Goal: Information Seeking & Learning: Learn about a topic

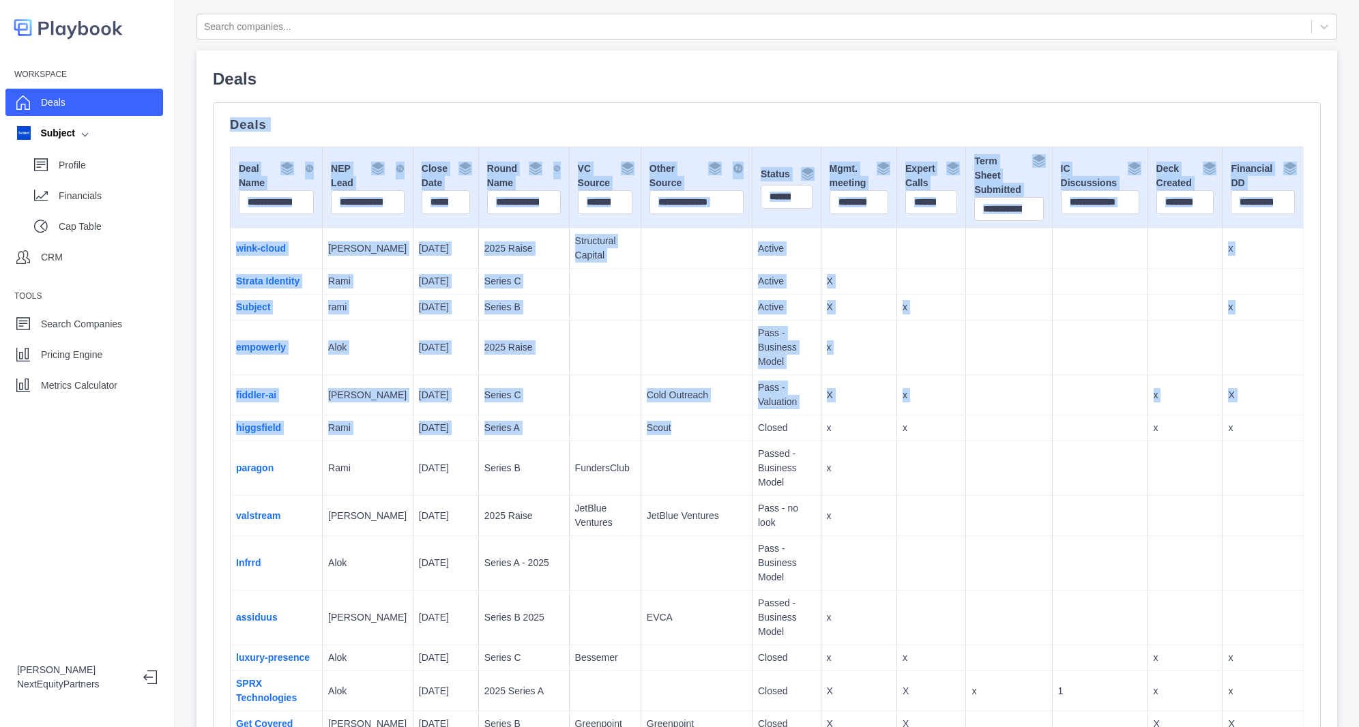
drag, startPoint x: 421, startPoint y: 96, endPoint x: 695, endPoint y: 441, distance: 440.9
click at [758, 447] on p "Passed - Business Model" at bounding box center [786, 468] width 57 height 43
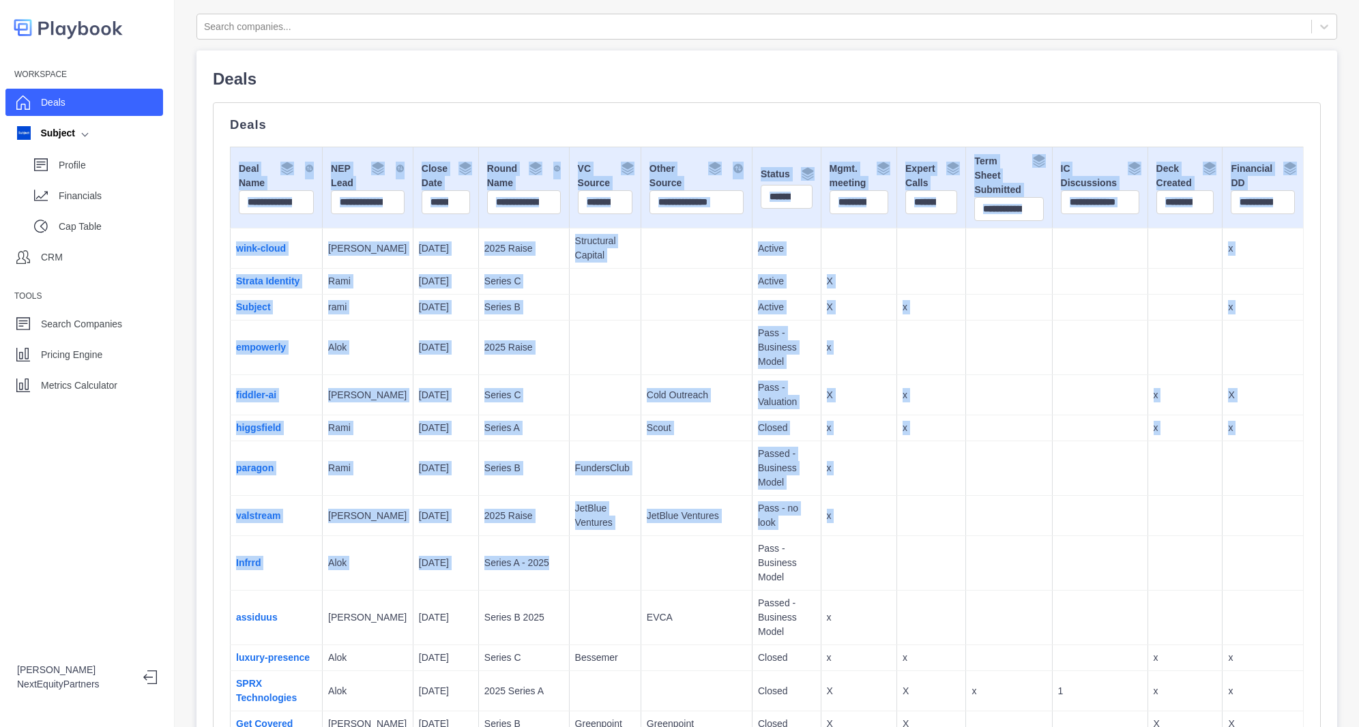
drag, startPoint x: 379, startPoint y: 115, endPoint x: 592, endPoint y: 528, distance: 464.8
click at [587, 518] on td "JetBlue Ventures" at bounding box center [605, 516] width 72 height 40
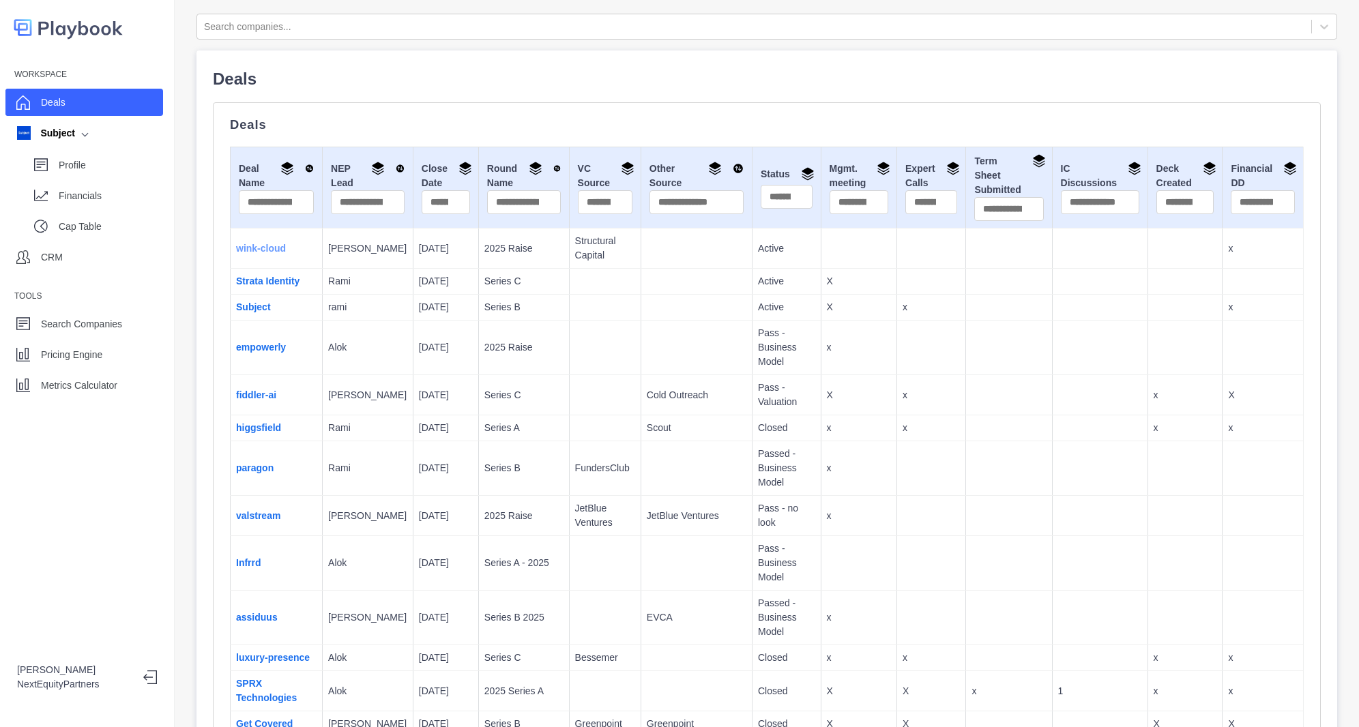
click at [259, 248] on link "wink-cloud" at bounding box center [261, 248] width 50 height 11
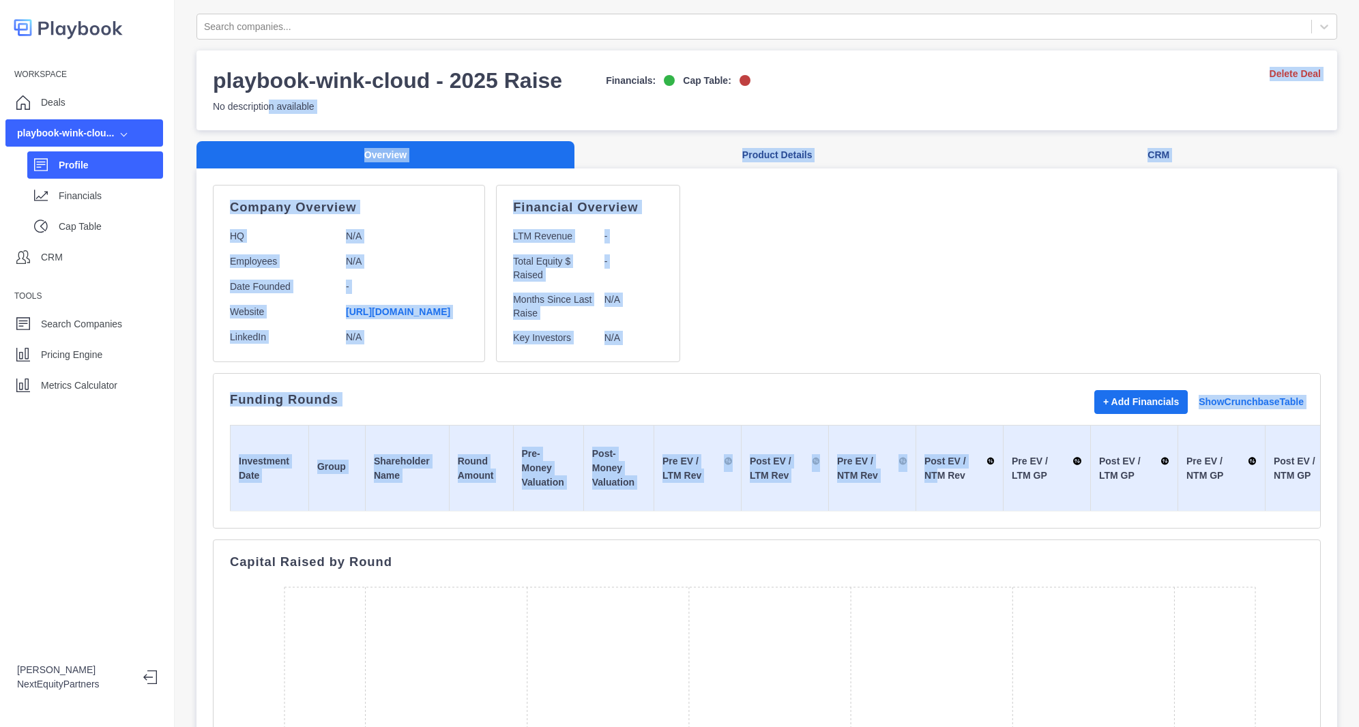
drag, startPoint x: 270, startPoint y: 128, endPoint x: 923, endPoint y: 472, distance: 738.9
click at [923, 472] on div "Search companies... playbook-wink-cloud - 2025 Raise Financials: Cap Table: No …" at bounding box center [767, 617] width 1141 height 1207
click at [882, 350] on div "Company Overview HQ N/A Employees N/A Date Founded - Website [URL][DOMAIN_NAME]…" at bounding box center [767, 273] width 1108 height 177
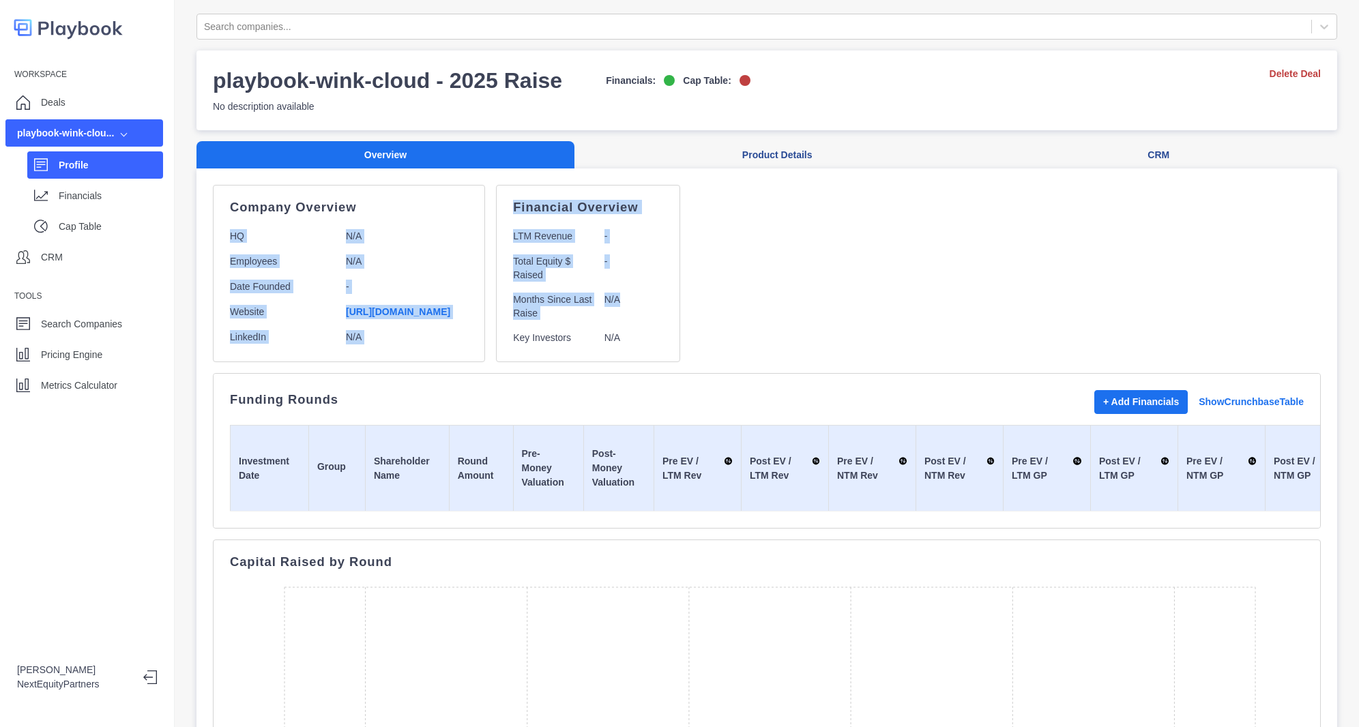
drag, startPoint x: 468, startPoint y: 218, endPoint x: 725, endPoint y: 317, distance: 275.4
click at [725, 317] on div "Company Overview HQ N/A Employees N/A Date Founded - Website [URL][DOMAIN_NAME]…" at bounding box center [767, 273] width 1108 height 177
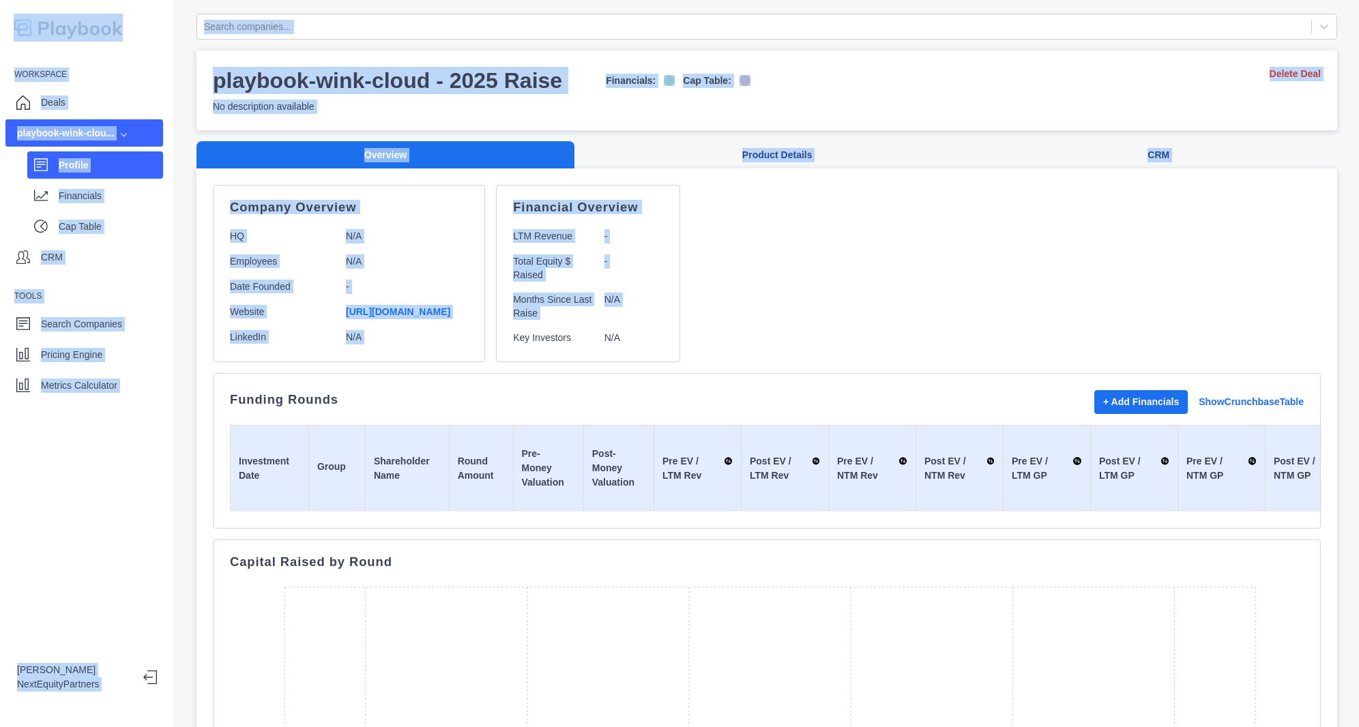
drag, startPoint x: 725, startPoint y: 317, endPoint x: 94, endPoint y: -68, distance: 739.2
click at [94, 0] on html "Workspace Deals playbook-wink-clou... Profile Financials Cap Table CRM Tools Se…" at bounding box center [679, 363] width 1359 height 727
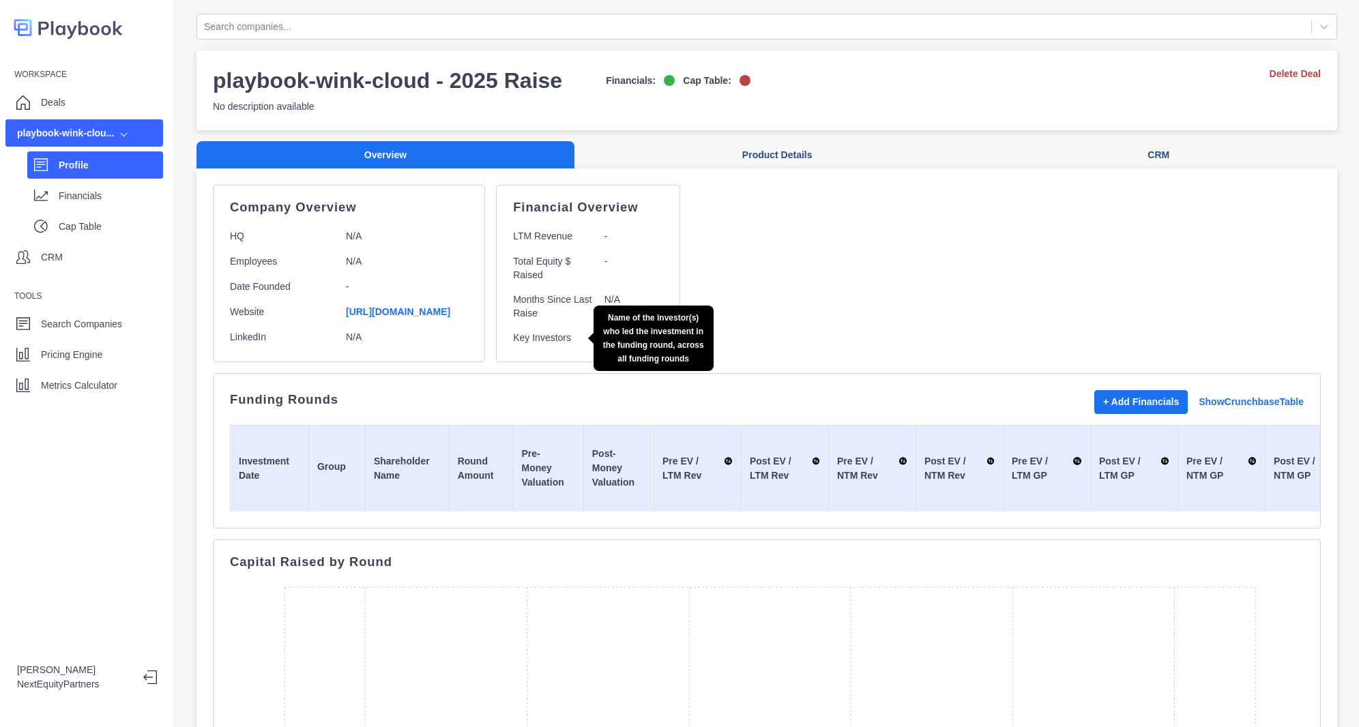
click at [567, 334] on p "Key Investors" at bounding box center [553, 338] width 80 height 14
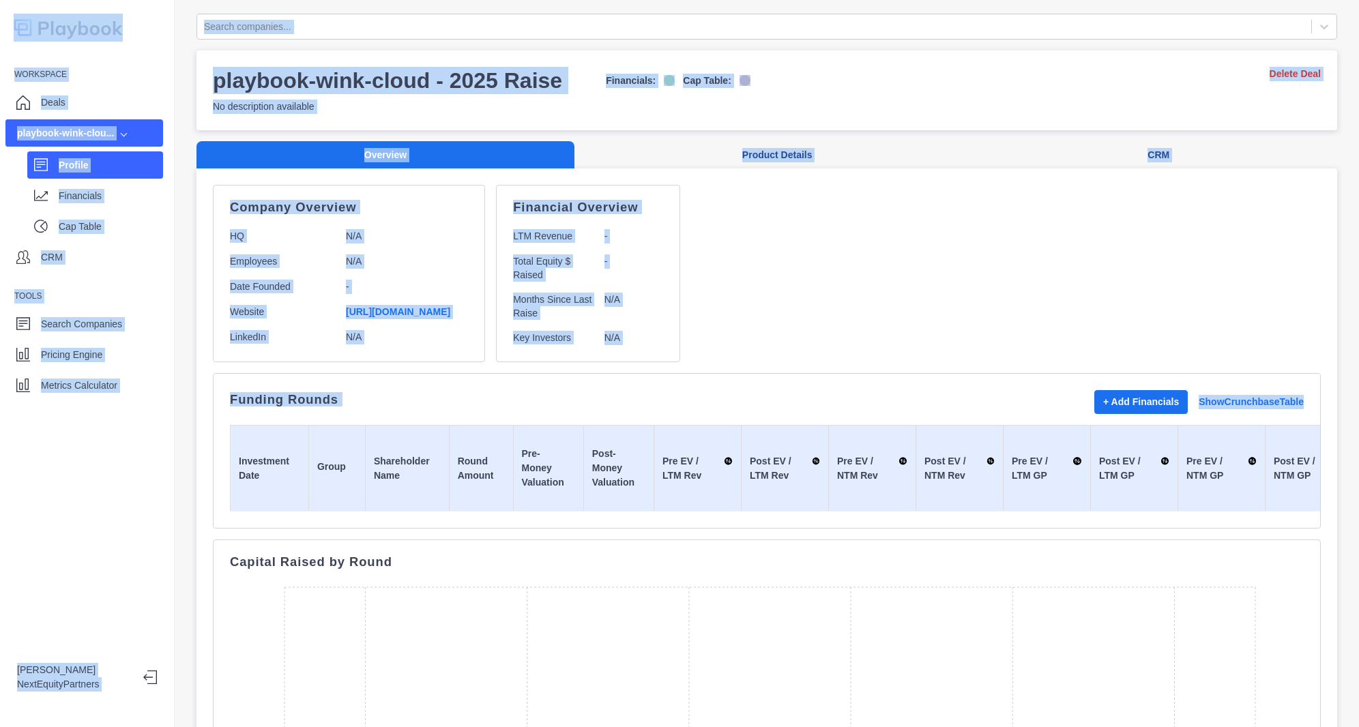
drag, startPoint x: 604, startPoint y: 422, endPoint x: 109, endPoint y: -41, distance: 677.7
click at [109, 0] on html "Workspace Deals playbook-wink-clou... Profile Financials Cap Table CRM Tools Se…" at bounding box center [679, 363] width 1359 height 727
click at [743, 368] on div "Company Overview HQ N/A Employees N/A Date Founded - Website [URL][DOMAIN_NAME]…" at bounding box center [767, 662] width 1108 height 954
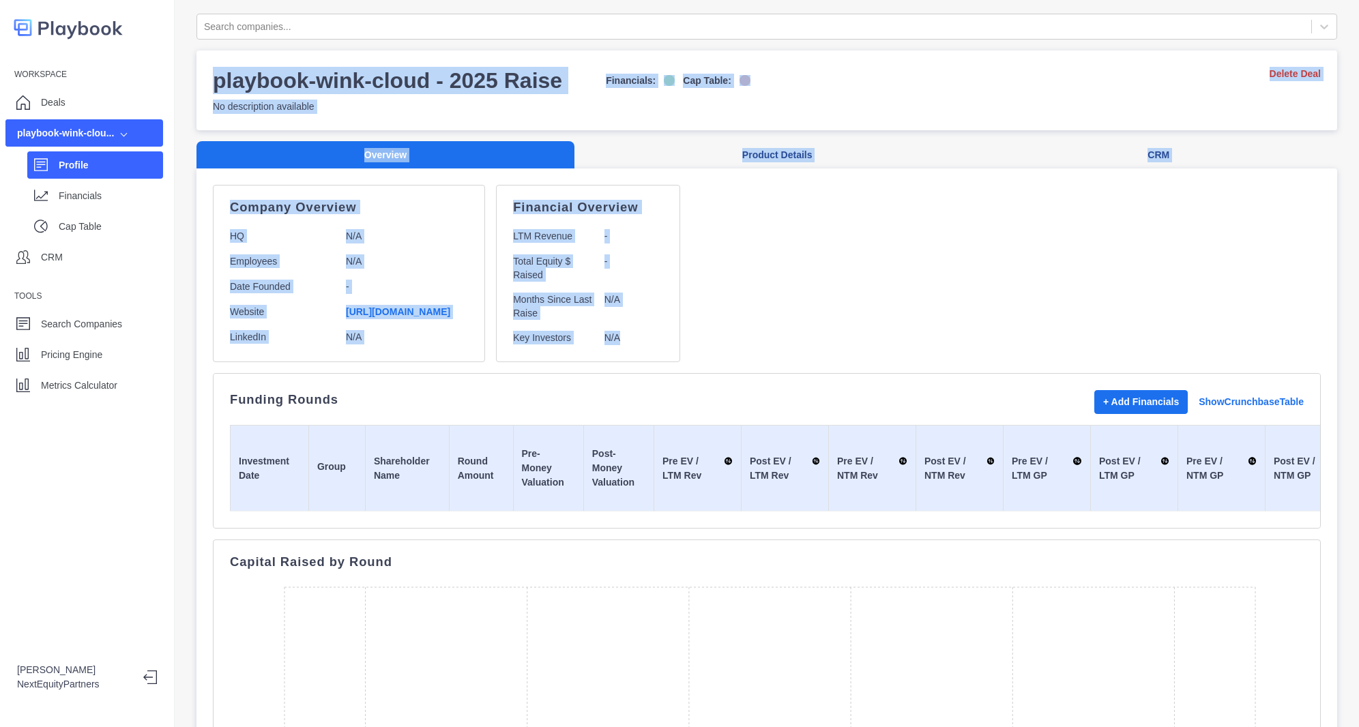
drag, startPoint x: 717, startPoint y: 340, endPoint x: 375, endPoint y: -58, distance: 524.5
click at [375, 0] on html "Workspace Deals playbook-wink-clou... Profile Financials Cap Table CRM Tools Se…" at bounding box center [679, 363] width 1359 height 727
click at [827, 303] on div "Company Overview HQ N/A Employees N/A Date Founded - Website [URL][DOMAIN_NAME]…" at bounding box center [767, 273] width 1108 height 177
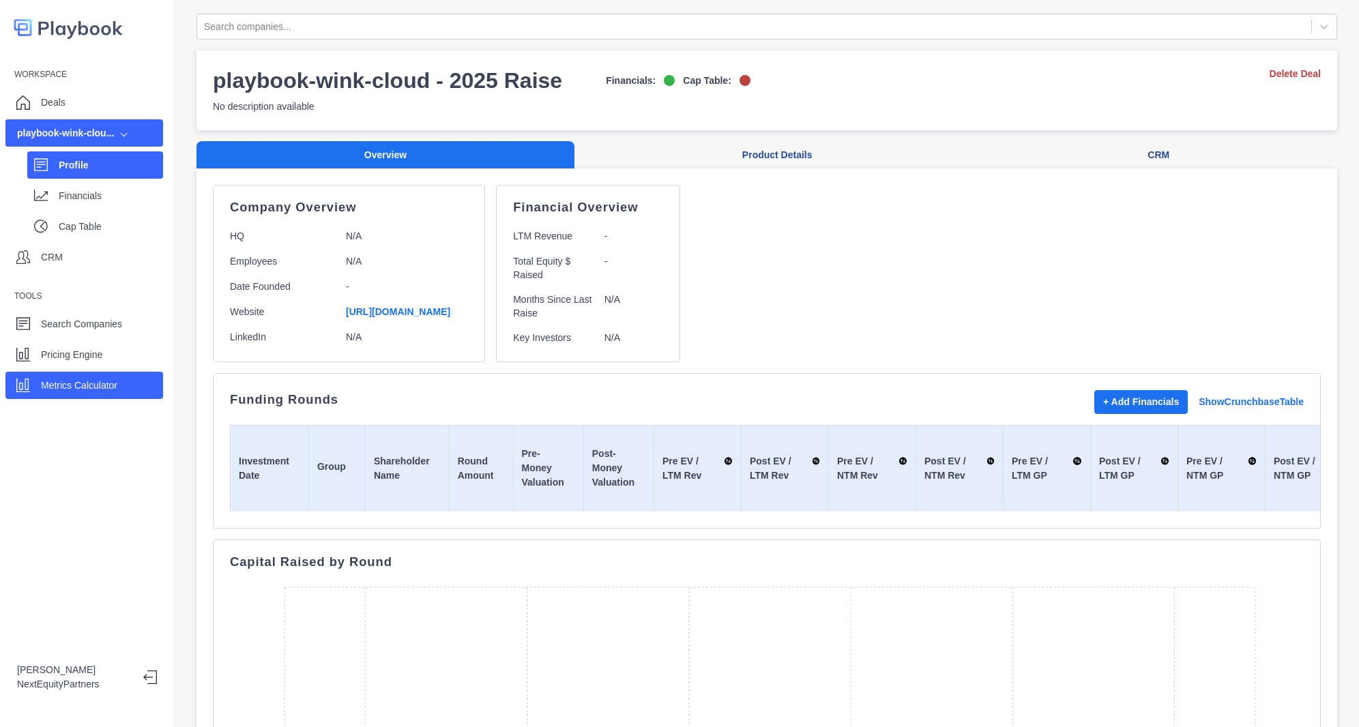
click at [82, 375] on div "Metrics Calculator" at bounding box center [79, 385] width 76 height 20
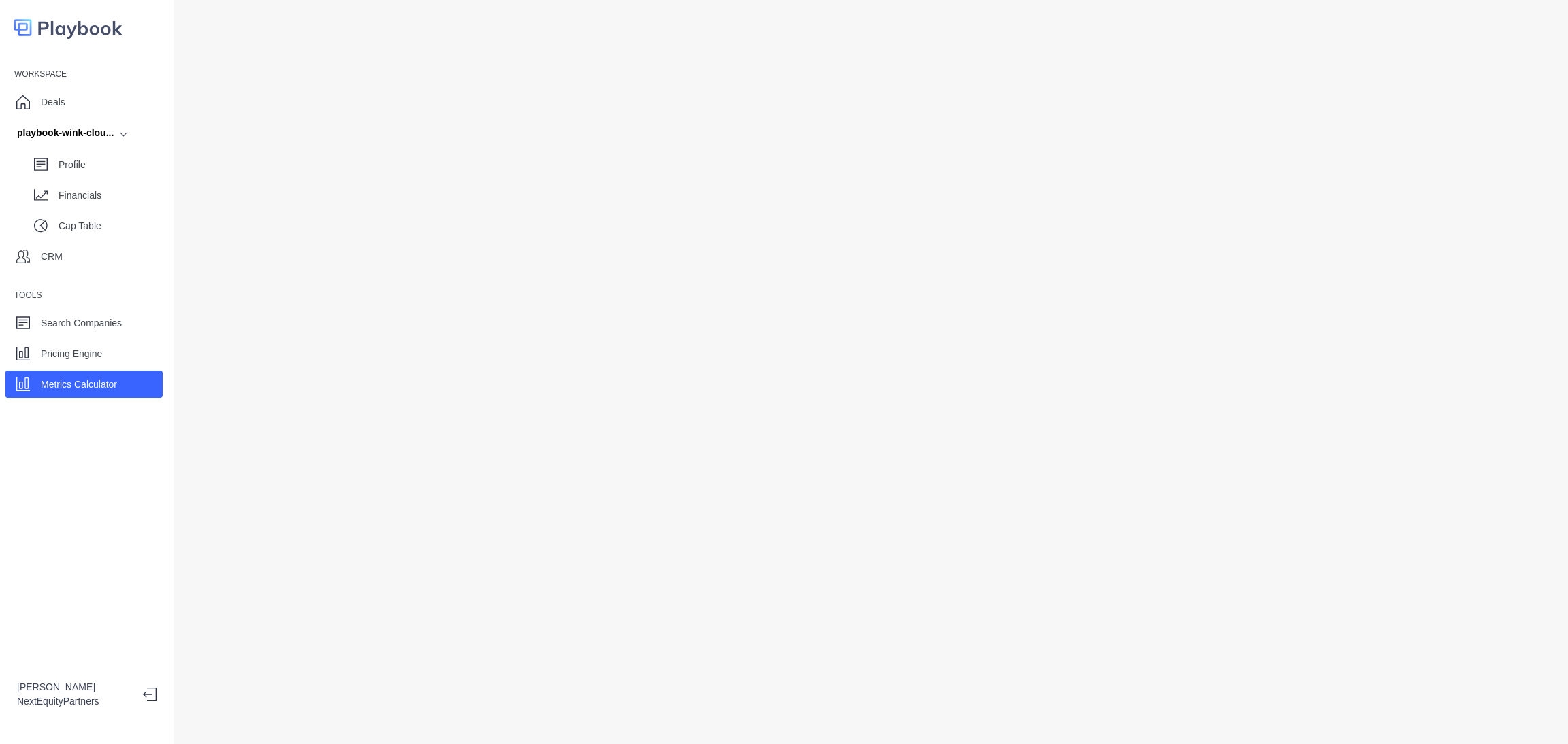
click at [153, 543] on div "Workspace Deals playbook-wink-clou... Profile Financials Cap Table CRM Tools Se…" at bounding box center [87, 372] width 175 height 744
click at [76, 188] on p "Financials" at bounding box center [111, 195] width 104 height 14
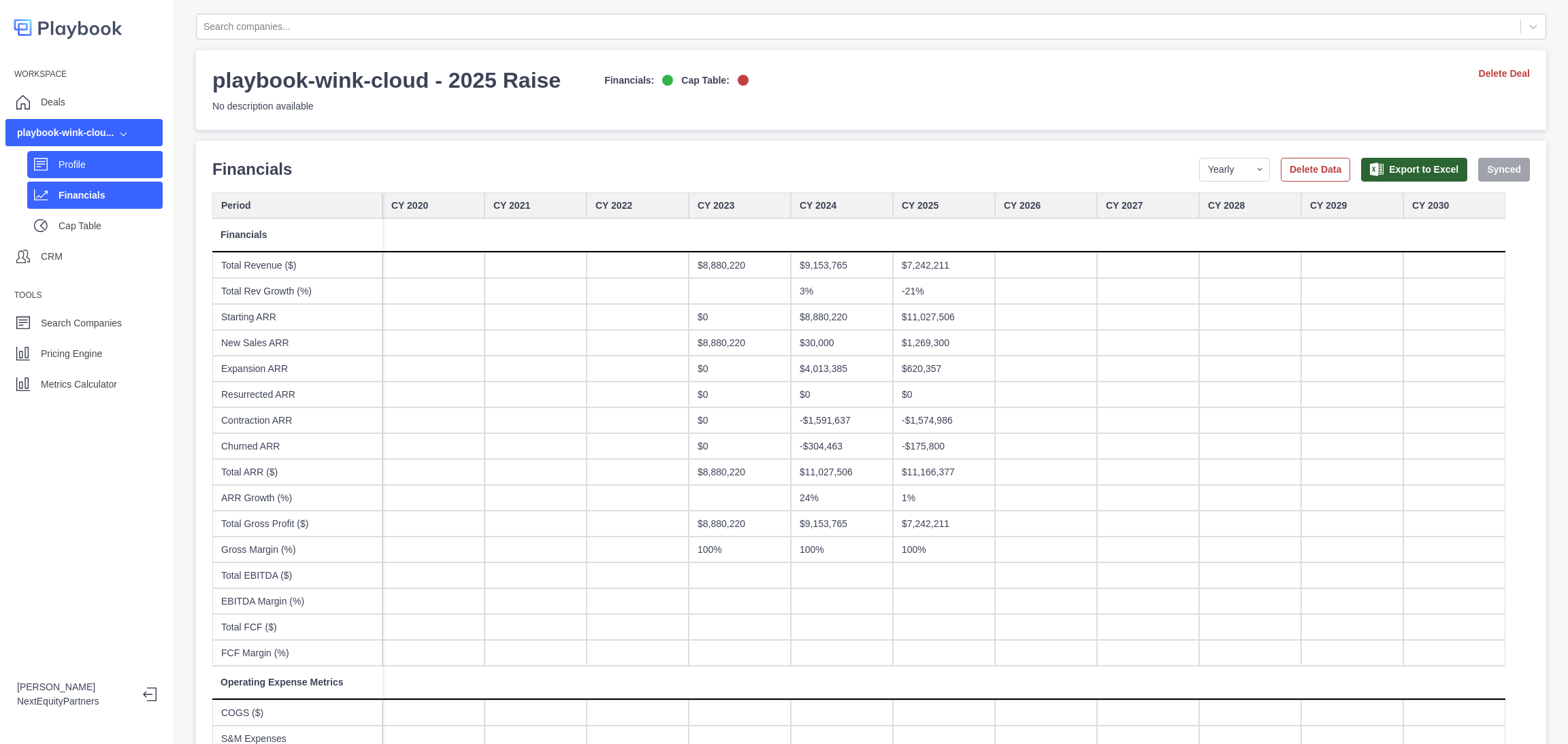
click at [81, 176] on div "Profile" at bounding box center [95, 164] width 136 height 27
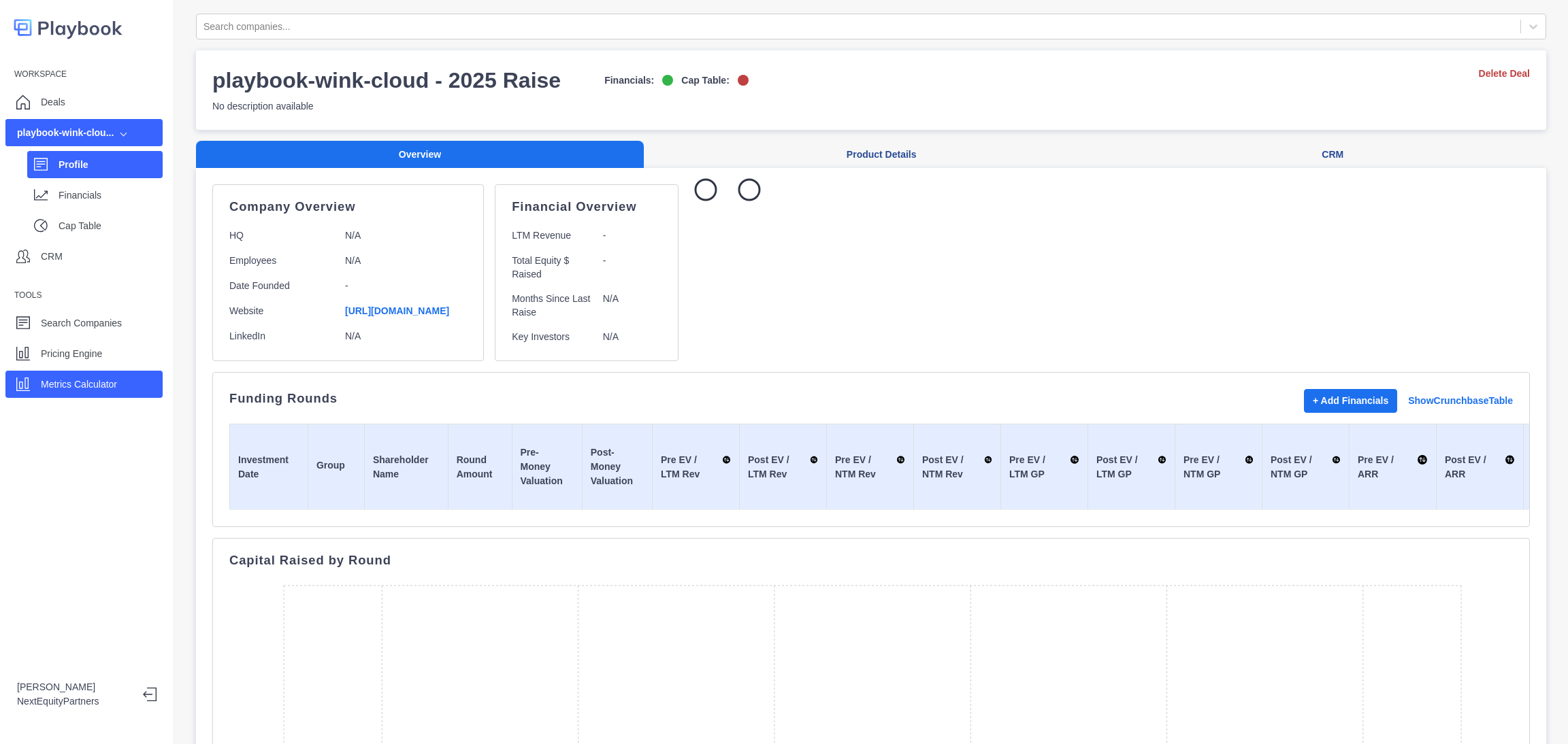
click at [111, 382] on p "Metrics Calculator" at bounding box center [79, 385] width 76 height 14
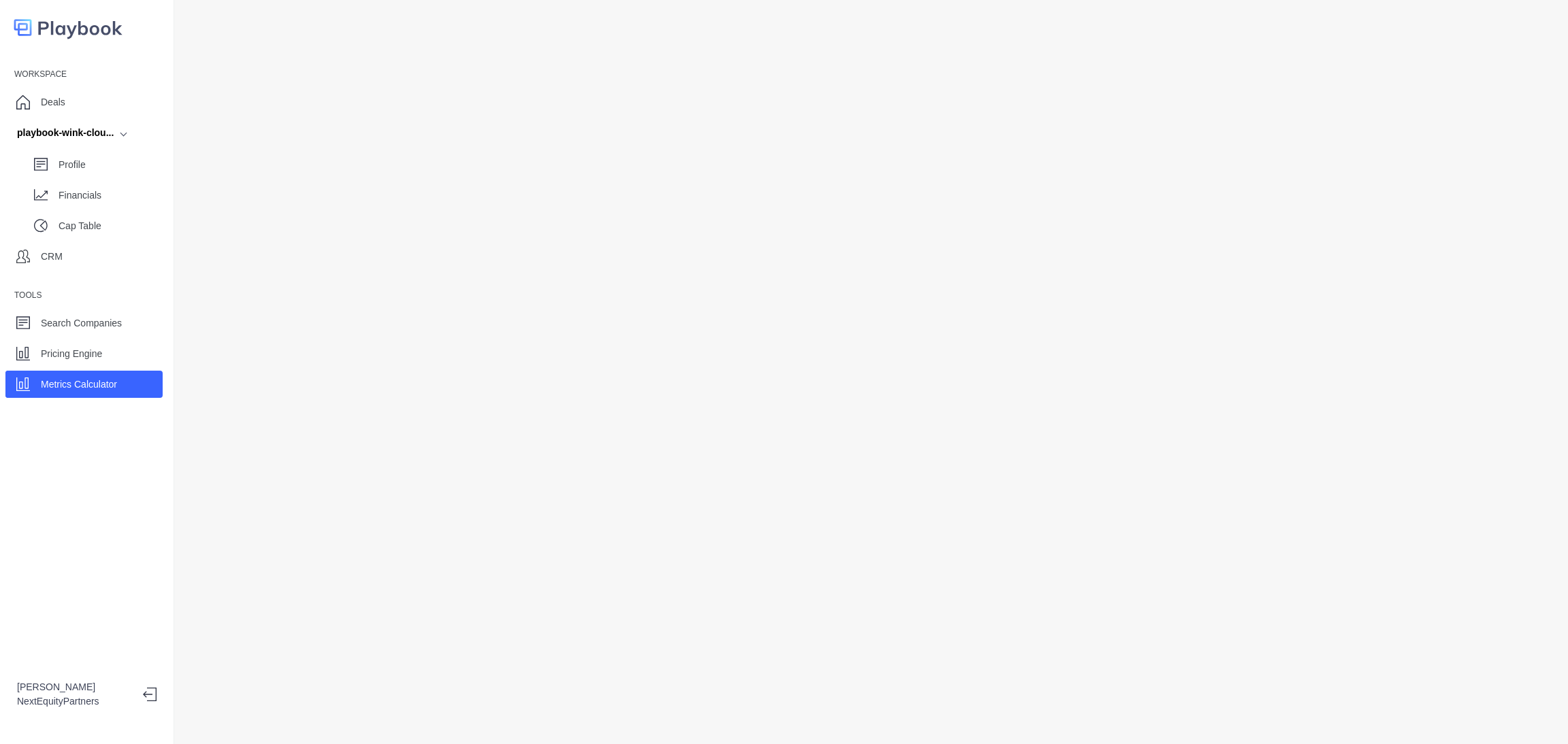
click at [182, 257] on div at bounding box center [871, 372] width 1393 height 744
click at [27, 90] on div "Deals" at bounding box center [84, 102] width 158 height 27
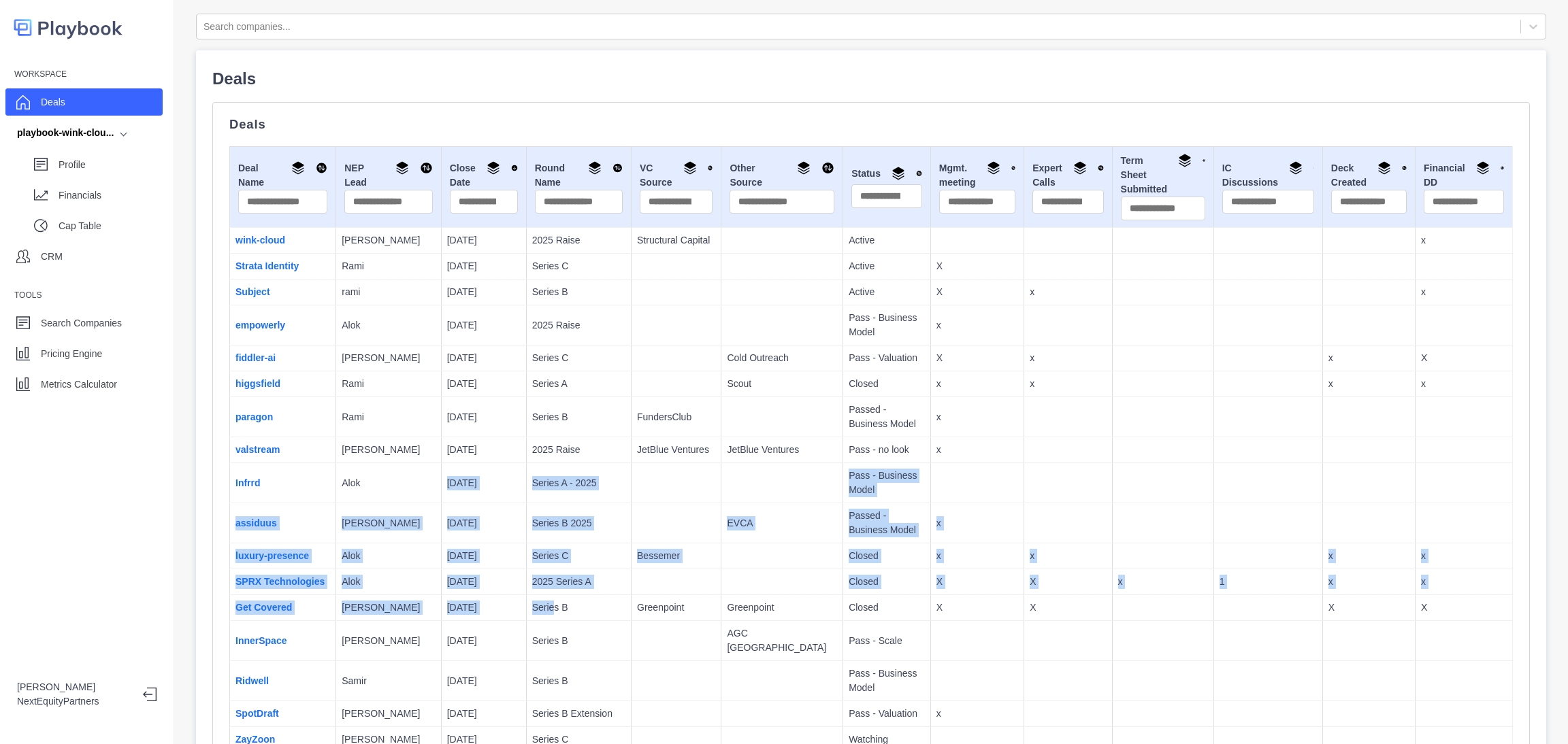
drag, startPoint x: 493, startPoint y: 596, endPoint x: 530, endPoint y: 614, distance: 41.1
click at [533, 608] on p "Series B" at bounding box center [579, 607] width 93 height 14
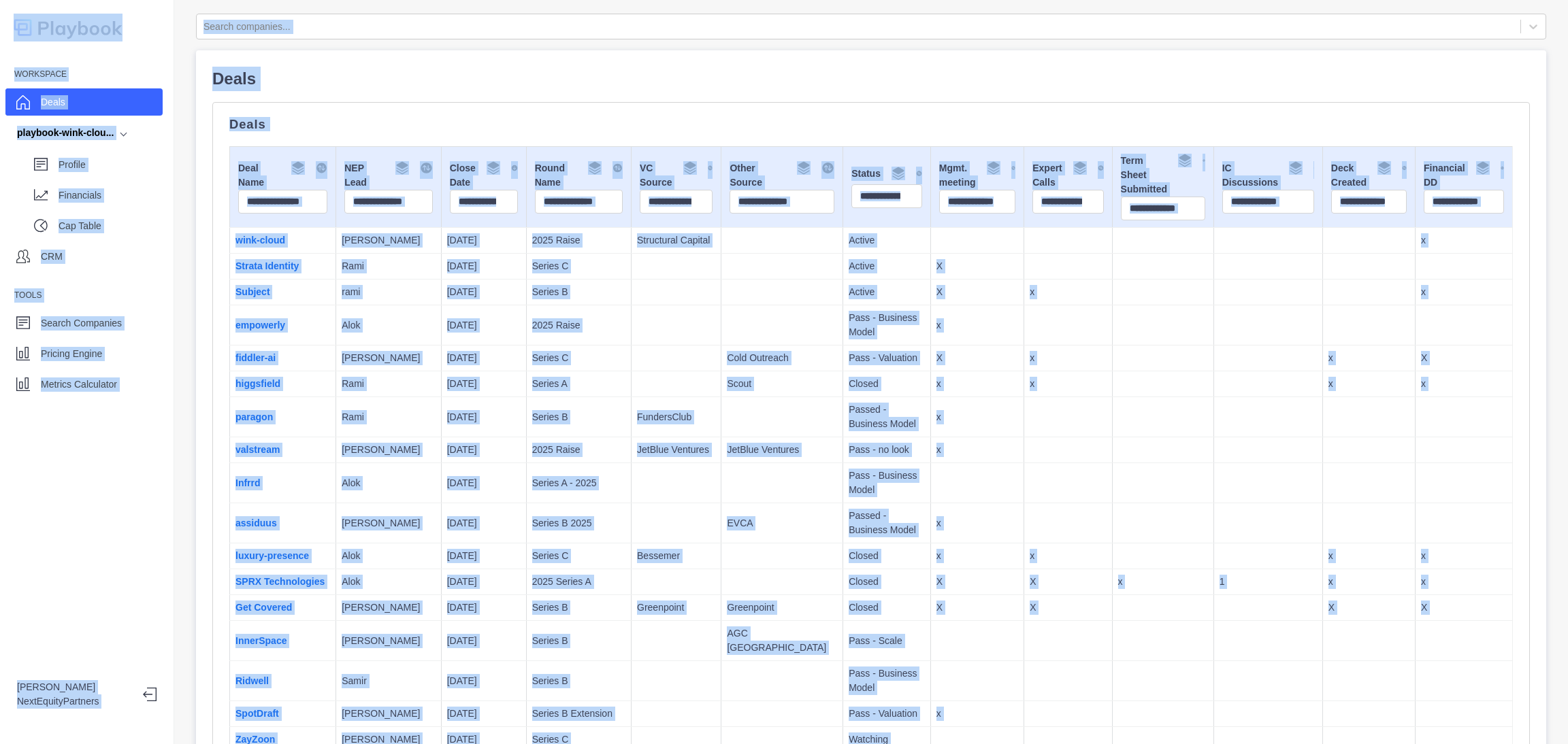
click at [534, 607] on p "Series B" at bounding box center [579, 607] width 93 height 14
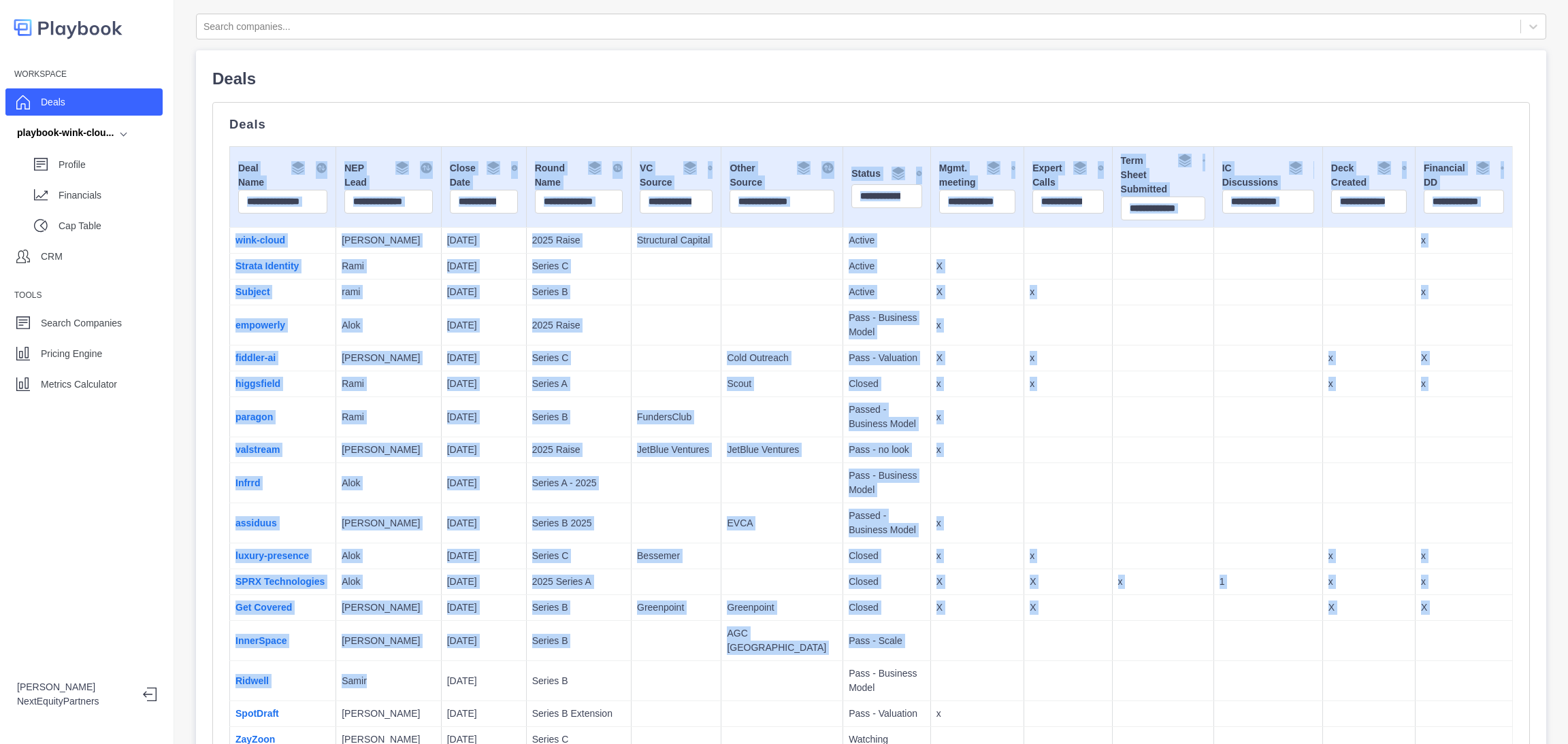
drag, startPoint x: 207, startPoint y: 598, endPoint x: 409, endPoint y: 658, distance: 210.7
click at [441, 643] on td "[DATE]" at bounding box center [483, 641] width 85 height 40
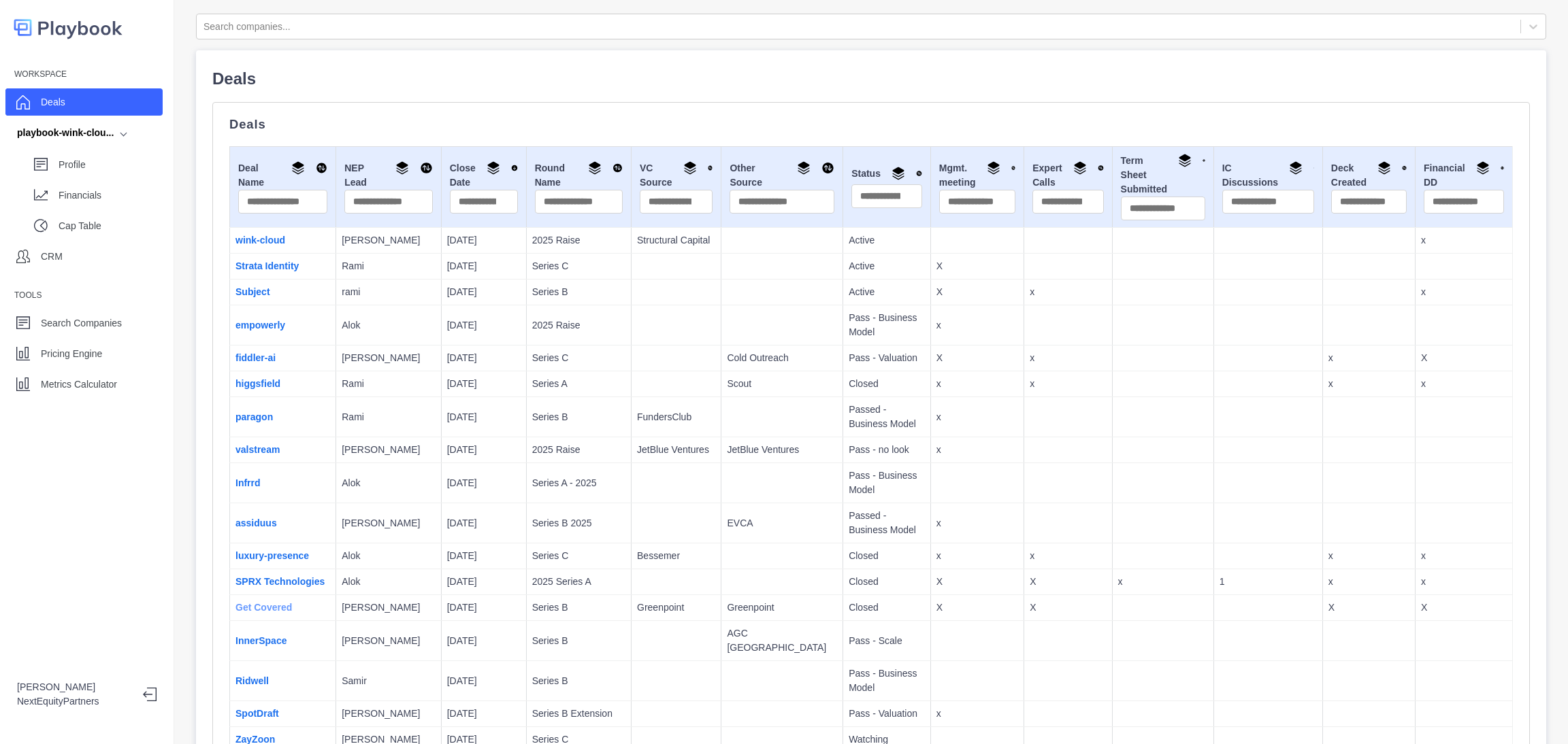
click at [279, 612] on link "Get Covered" at bounding box center [263, 607] width 57 height 11
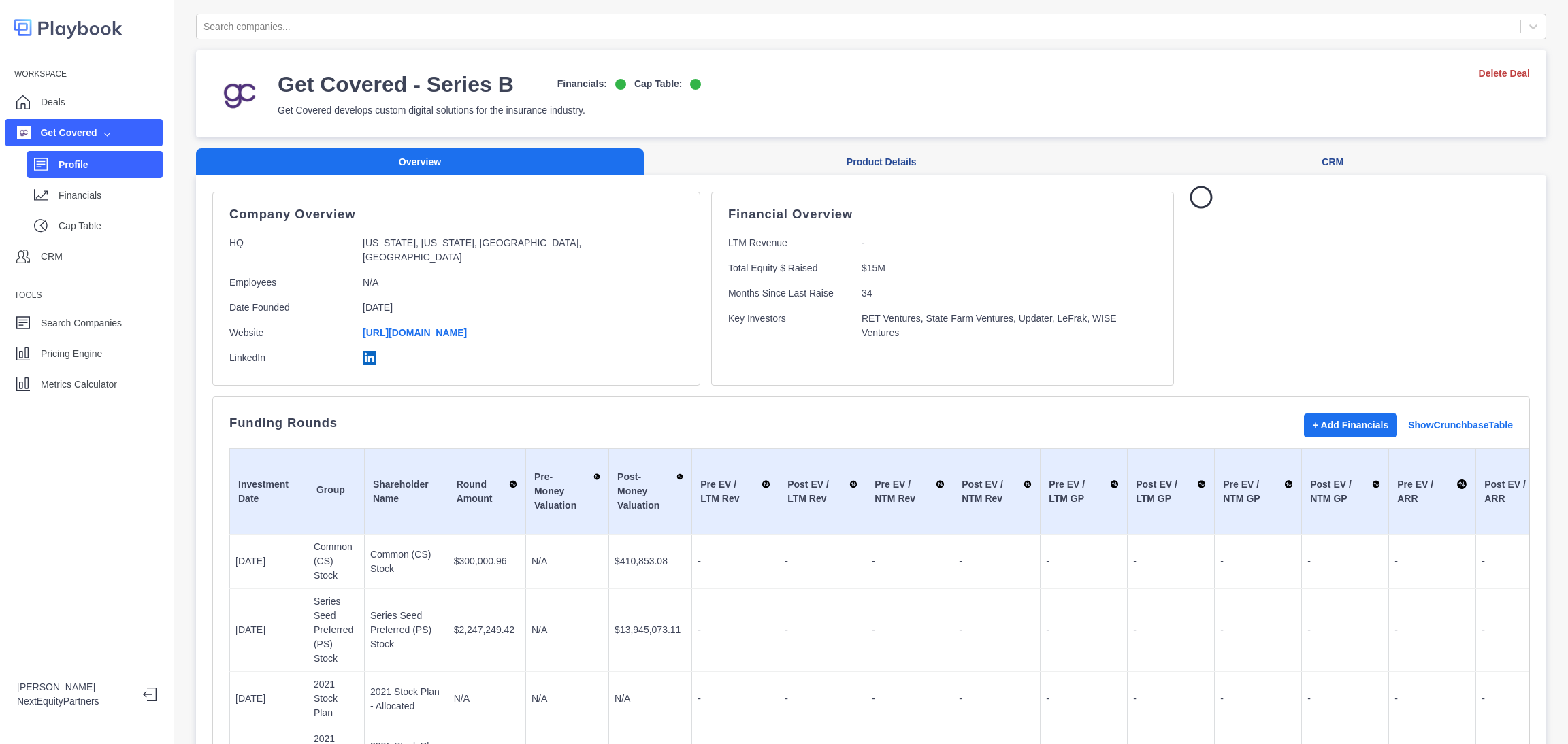
drag, startPoint x: 766, startPoint y: 488, endPoint x: 839, endPoint y: 566, distance: 106.8
click at [839, 566] on td "-" at bounding box center [822, 561] width 87 height 55
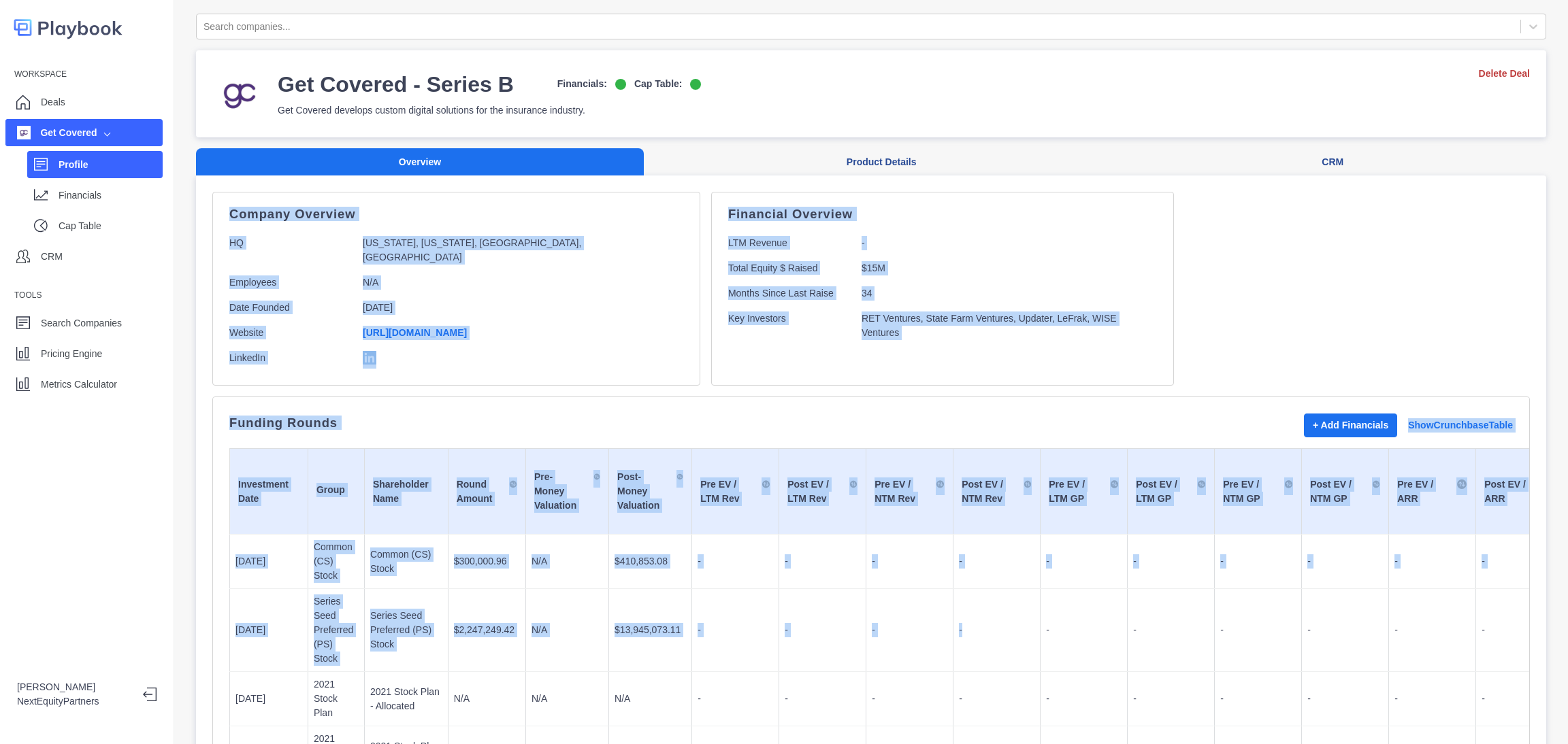
drag, startPoint x: 192, startPoint y: 189, endPoint x: 989, endPoint y: 608, distance: 900.4
click at [989, 608] on div "Search companies... Get Covered - Series B Financials: Cap Table: Get Covered d…" at bounding box center [871, 372] width 1393 height 744
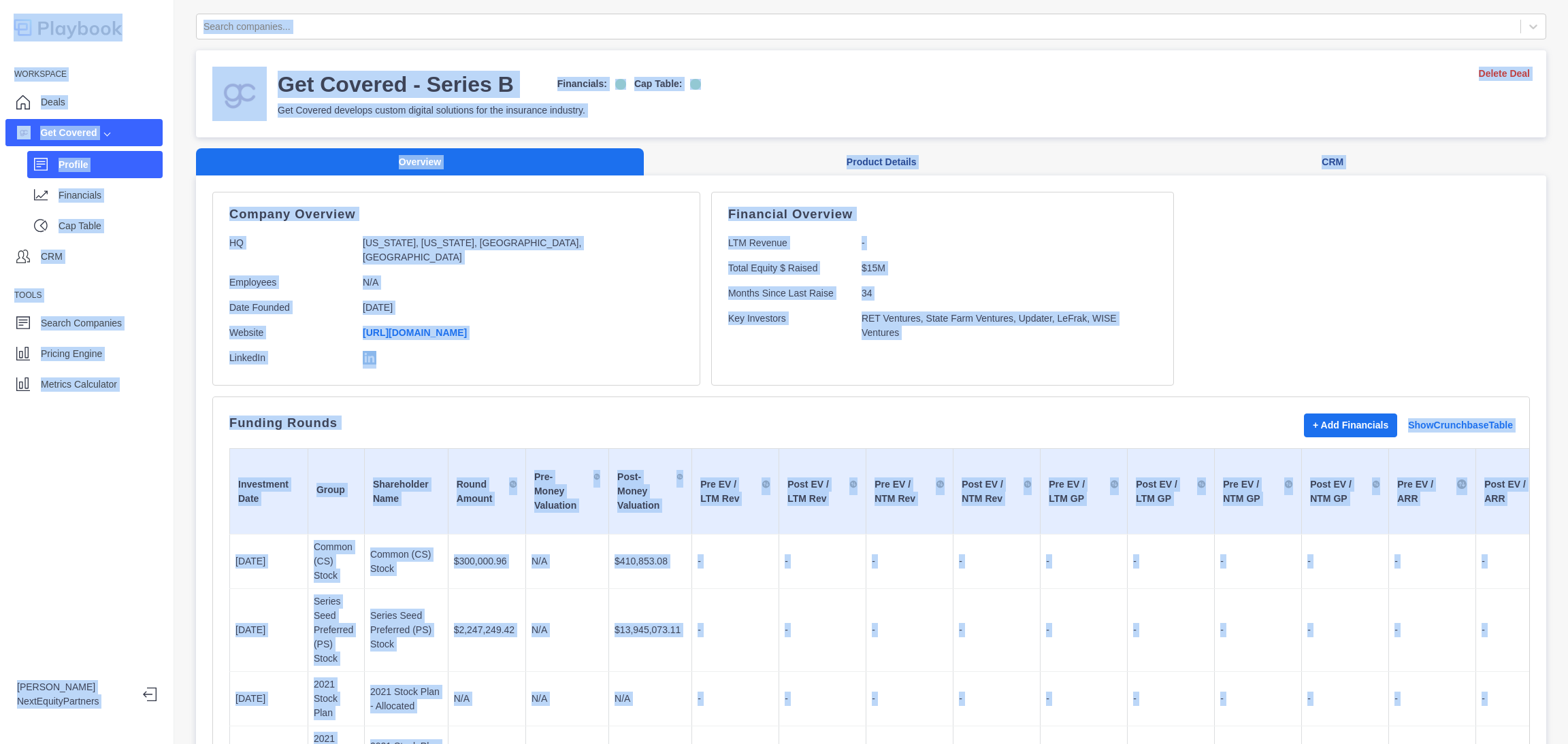
copy body "Workspace Deals Get Covered Profile Financials Cap Table CRM Tools Search Compa…"
click at [937, 516] on td "Pre EV / NTM Rev" at bounding box center [910, 492] width 87 height 86
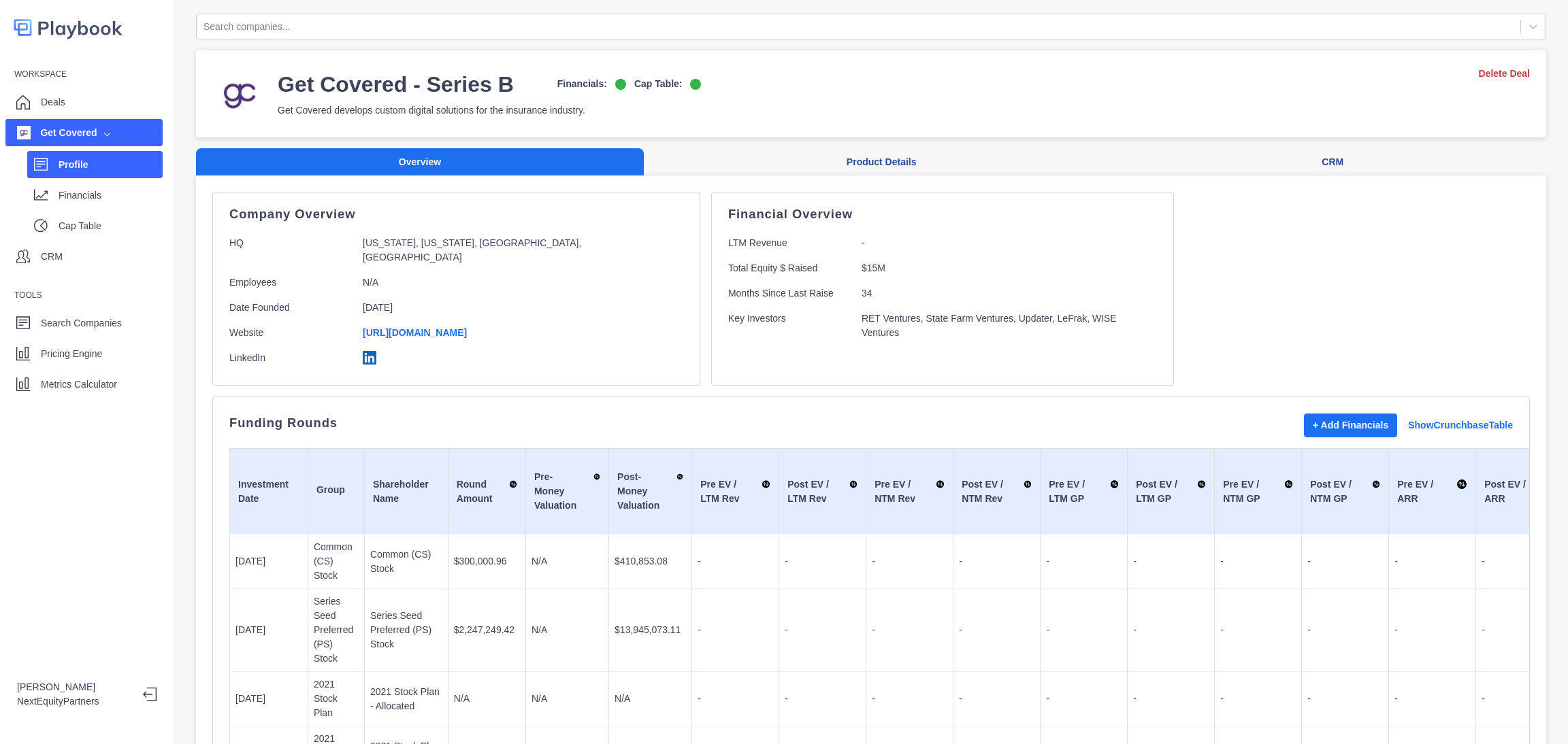
click at [108, 401] on div "Workspace Deals Get Covered Profile Financials Cap Table CRM Tools Search Compa…" at bounding box center [87, 372] width 175 height 744
click at [112, 393] on div "Metrics Calculator" at bounding box center [79, 384] width 76 height 20
